Goal: Task Accomplishment & Management: Manage account settings

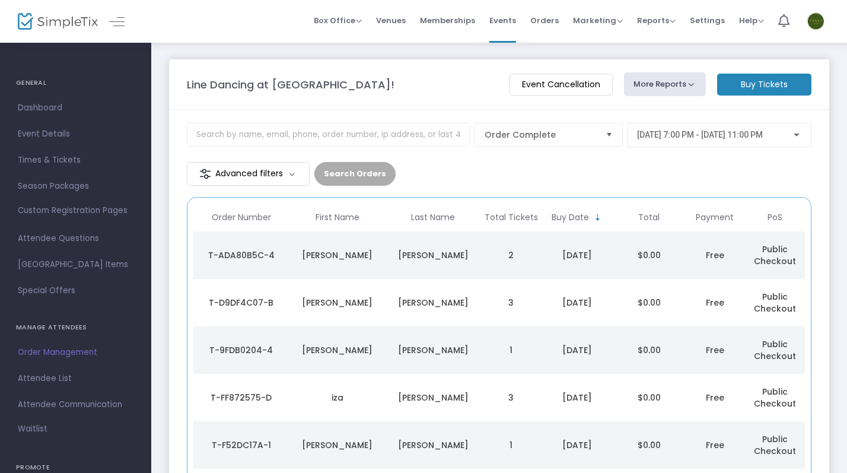
click at [409, 62] on m-panel-header "Line Dancing at [GEOGRAPHIC_DATA]! Event Cancellation More Reports Square Merch…" at bounding box center [499, 84] width 660 height 50
click at [599, 21] on span "Marketing" at bounding box center [598, 20] width 50 height 11
click at [612, 39] on li "Promo Codes" at bounding box center [620, 39] width 95 height 23
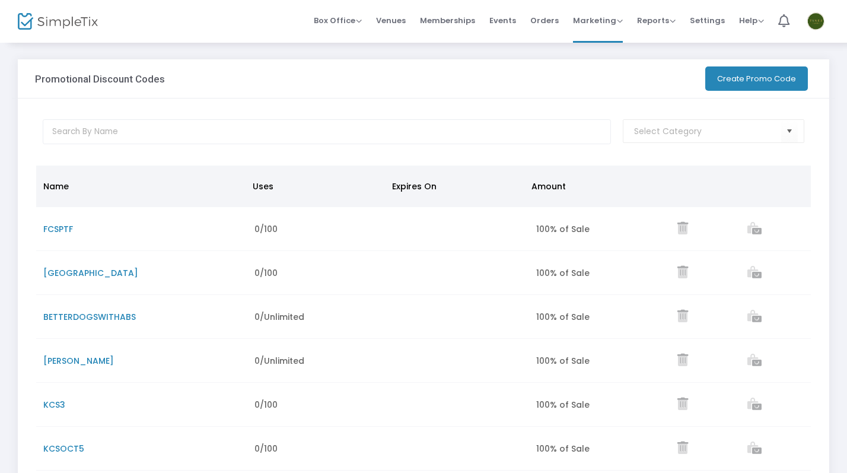
click at [93, 361] on span "[PERSON_NAME]" at bounding box center [78, 361] width 71 height 12
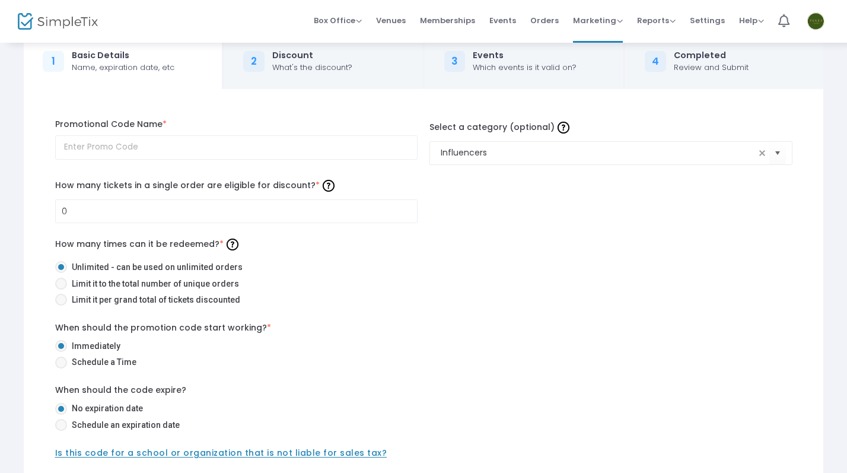
scroll to position [21, 0]
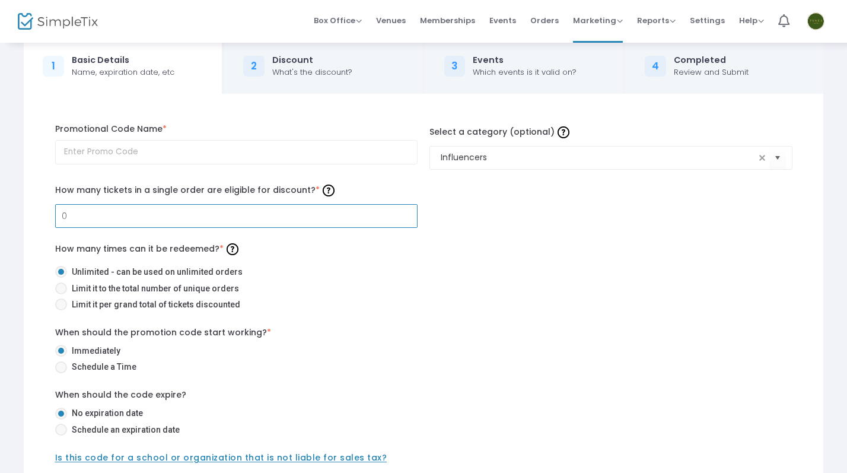
click at [96, 213] on input "0" at bounding box center [237, 216] width 362 height 23
type input "10"
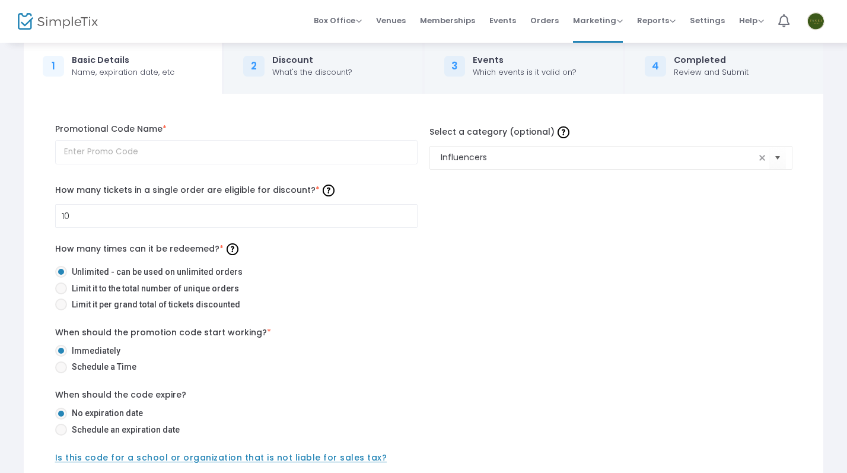
click at [557, 294] on label "Limit it to the total number of unique orders" at bounding box center [419, 288] width 728 height 12
click at [61, 294] on input "Limit it to the total number of unique orders" at bounding box center [61, 294] width 1 height 1
radio input "true"
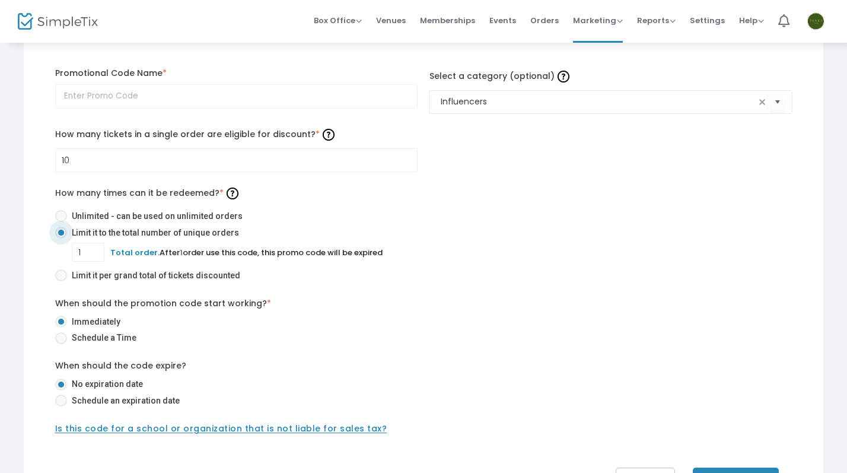
scroll to position [78, 0]
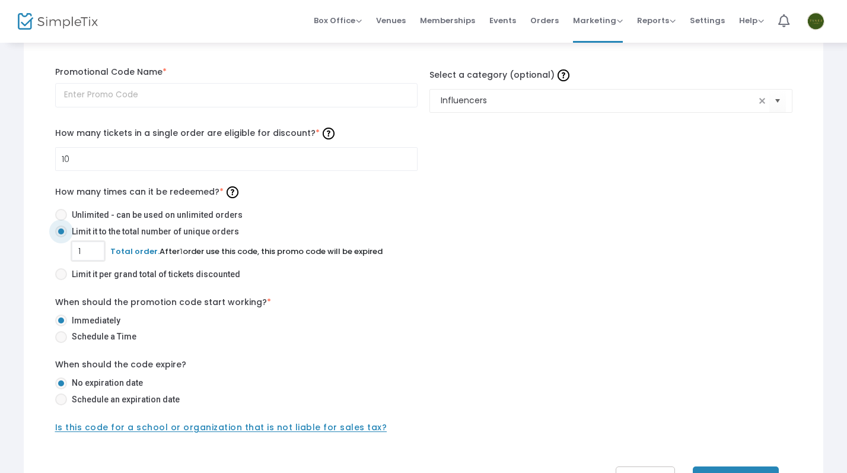
click at [90, 248] on input "1" at bounding box center [87, 251] width 31 height 23
type input "10"
click at [599, 352] on div "When should the promotion code start working? * Immediately Schedule a Time Whe…" at bounding box center [423, 365] width 749 height 138
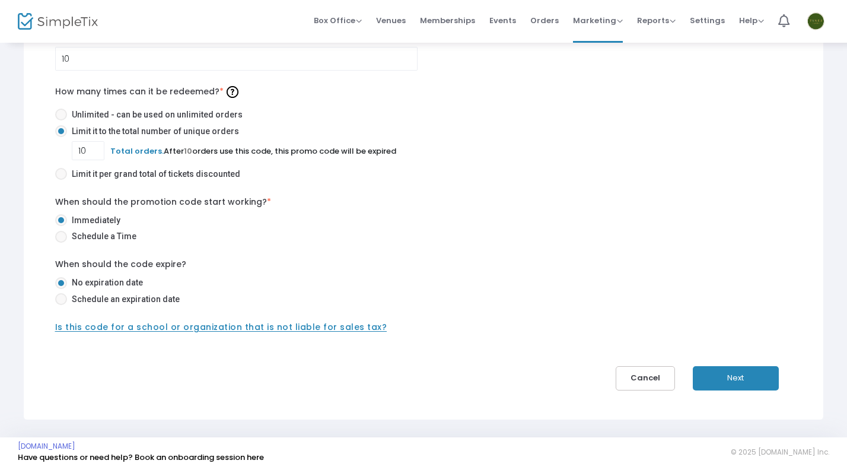
scroll to position [177, 0]
click at [716, 375] on button "Next" at bounding box center [736, 379] width 86 height 24
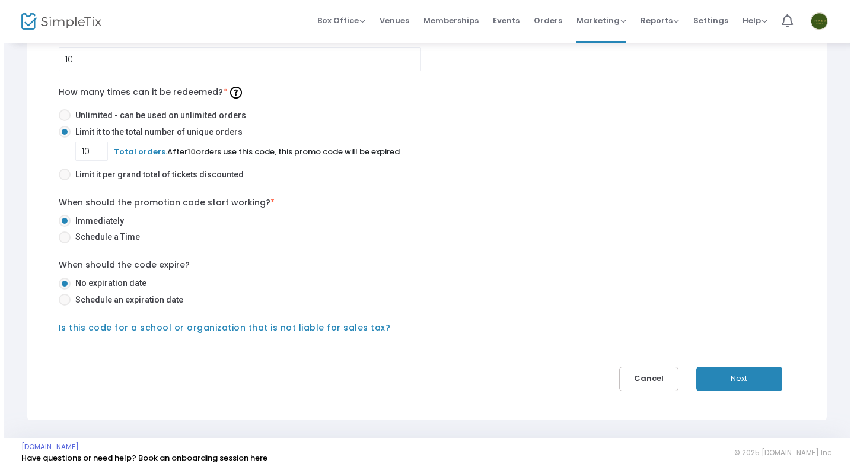
scroll to position [0, 0]
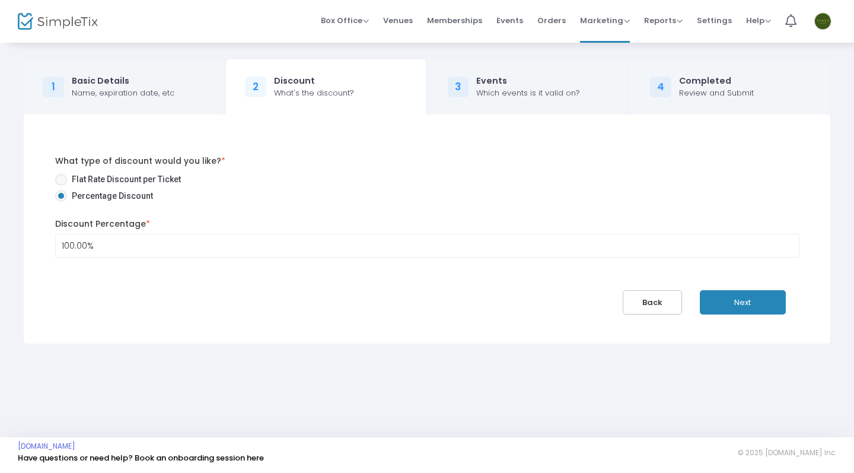
click at [765, 304] on button "Next" at bounding box center [743, 302] width 86 height 24
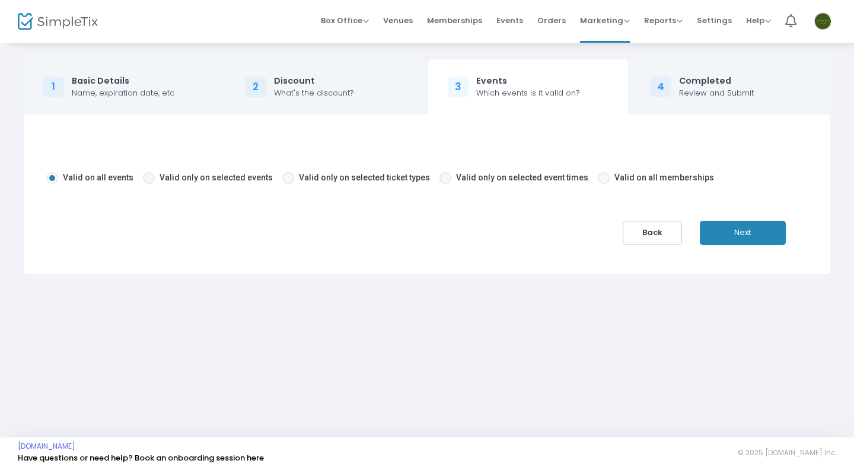
click at [179, 182] on span "Valid only on selected events" at bounding box center [214, 177] width 118 height 12
click at [149, 184] on input "Valid only on selected events" at bounding box center [148, 184] width 1 height 1
radio input "true"
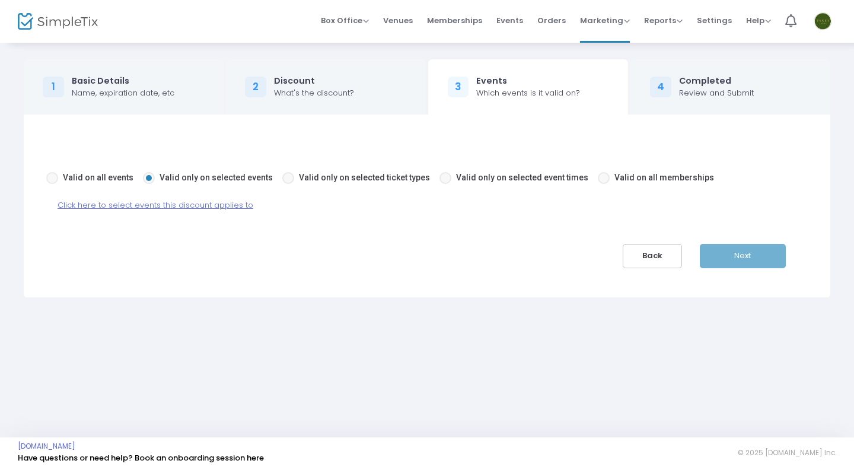
click at [163, 208] on span "Click here to select events this discount applies to" at bounding box center [156, 204] width 196 height 11
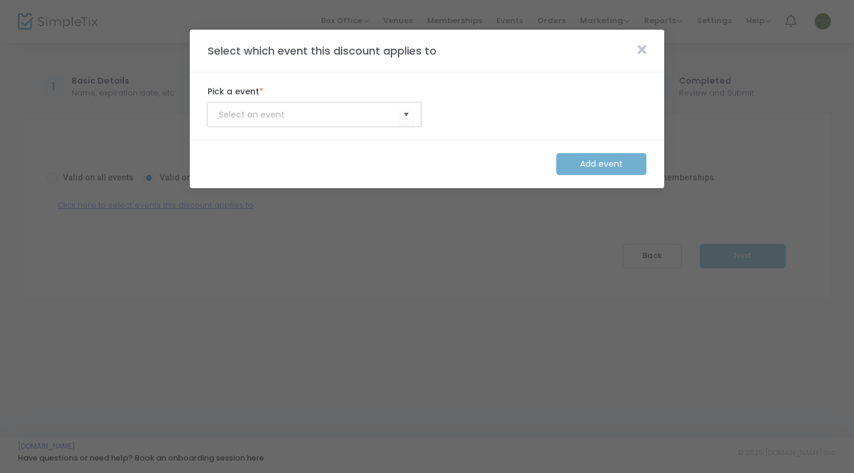
click at [389, 113] on input at bounding box center [308, 115] width 179 height 12
click at [401, 116] on span "Select" at bounding box center [407, 115] width 20 height 20
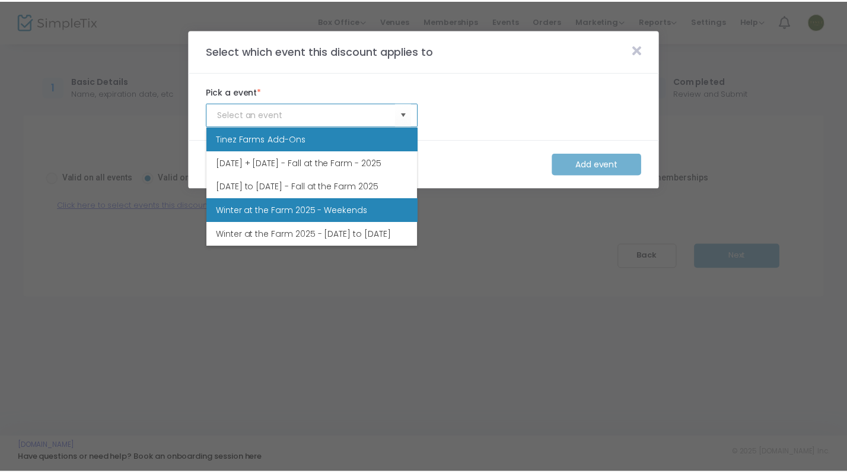
scroll to position [71, 0]
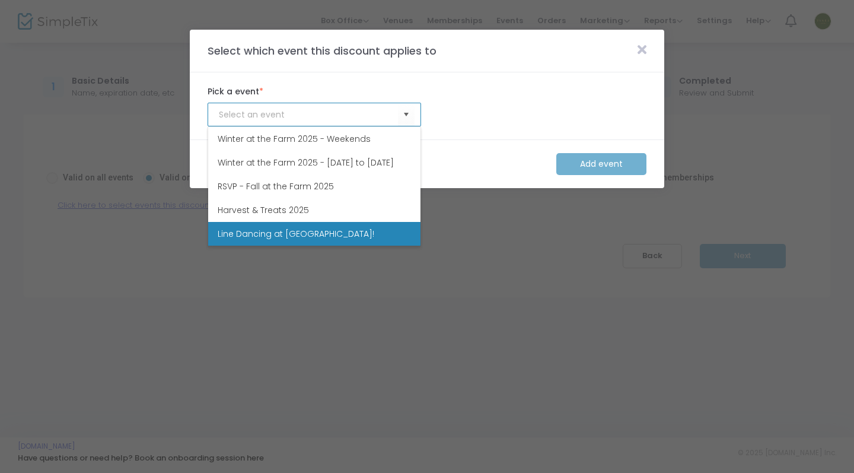
click at [370, 236] on li "Line Dancing at [GEOGRAPHIC_DATA]!" at bounding box center [314, 234] width 212 height 24
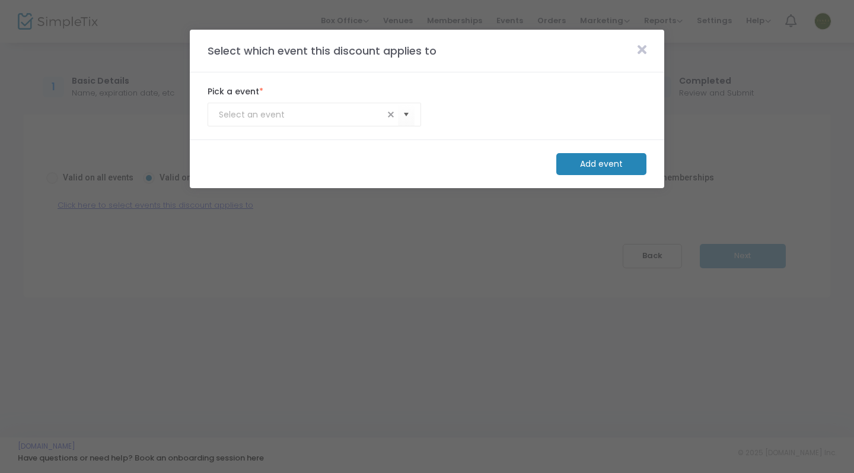
click at [619, 162] on m-button "Add event" at bounding box center [601, 164] width 90 height 22
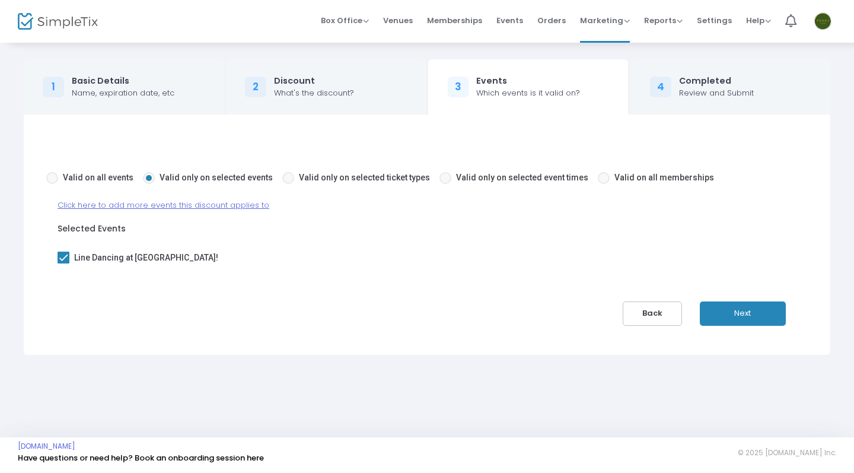
click at [733, 313] on button "Next" at bounding box center [743, 313] width 86 height 24
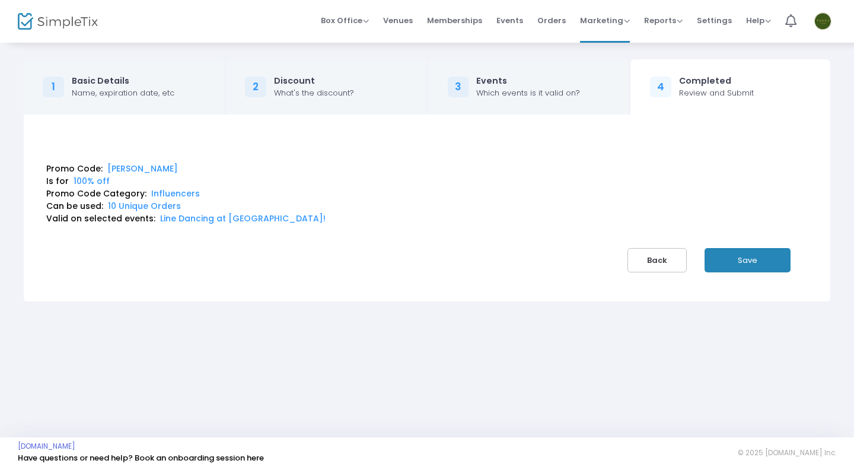
click at [746, 250] on button "Save" at bounding box center [748, 260] width 86 height 24
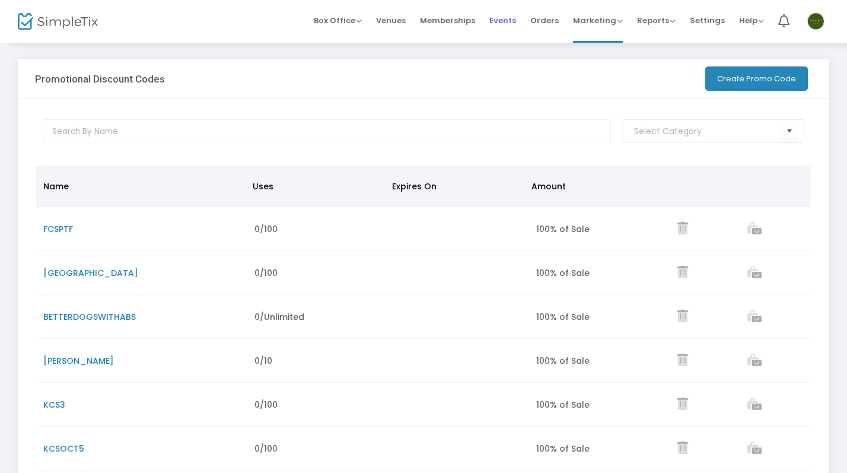
click at [510, 18] on span "Events" at bounding box center [502, 20] width 27 height 30
